Goal: Information Seeking & Learning: Learn about a topic

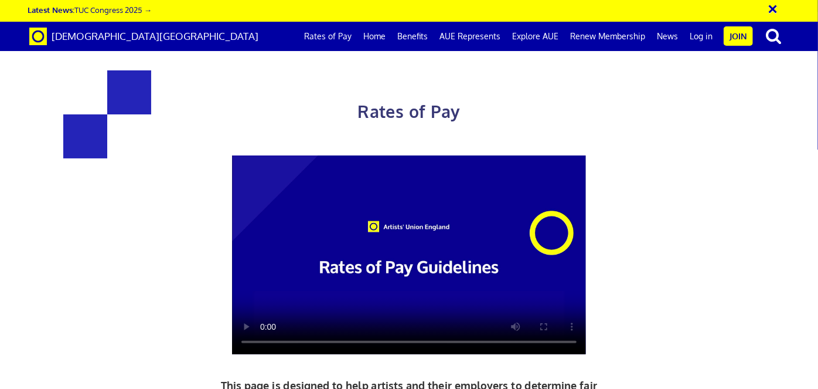
scroll to position [1864, 0]
drag, startPoint x: 233, startPoint y: 180, endPoint x: 210, endPoint y: 180, distance: 22.9
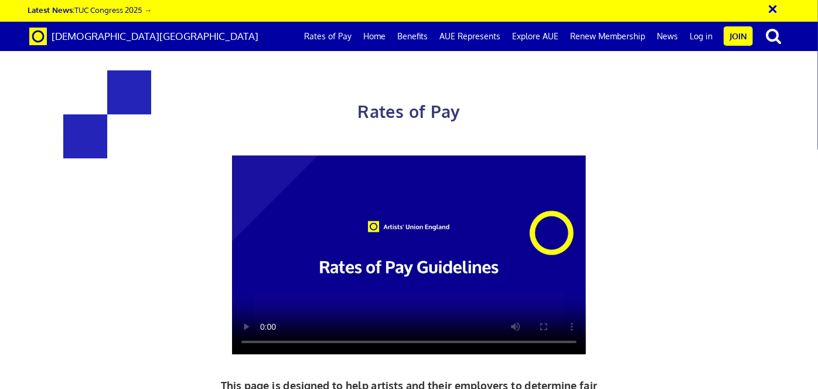
drag, startPoint x: 325, startPoint y: 199, endPoint x: 331, endPoint y: 239, distance: 40.3
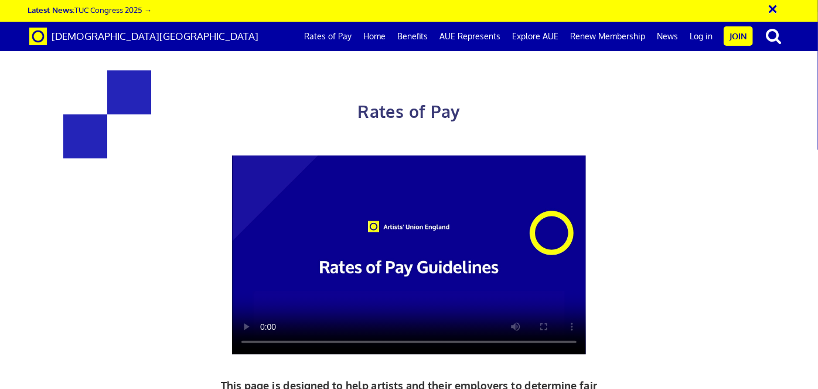
drag, startPoint x: 457, startPoint y: 211, endPoint x: 350, endPoint y: 212, distance: 106.7
